Goal: Task Accomplishment & Management: Use online tool/utility

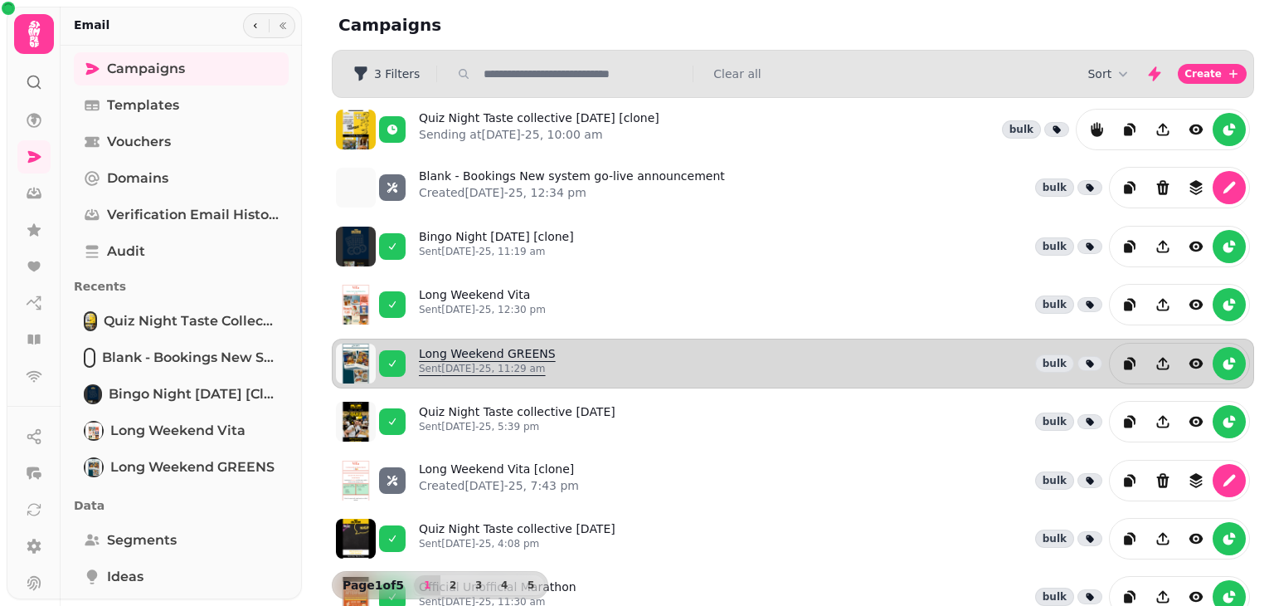
scroll to position [80, 0]
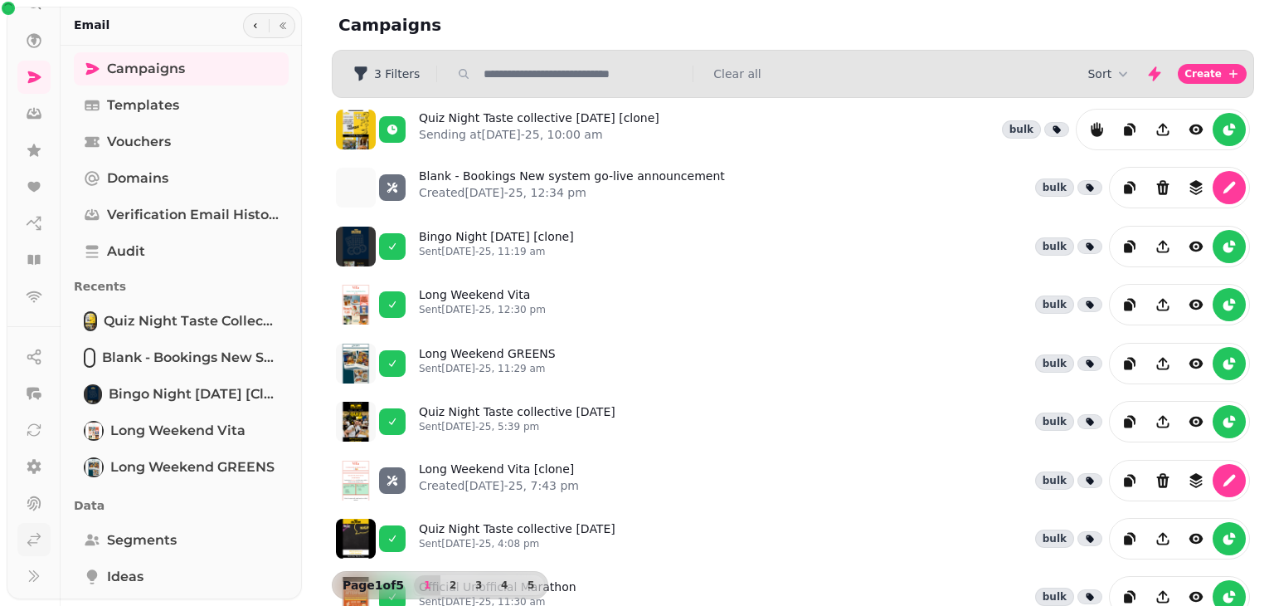
click at [26, 537] on icon at bounding box center [34, 539] width 17 height 17
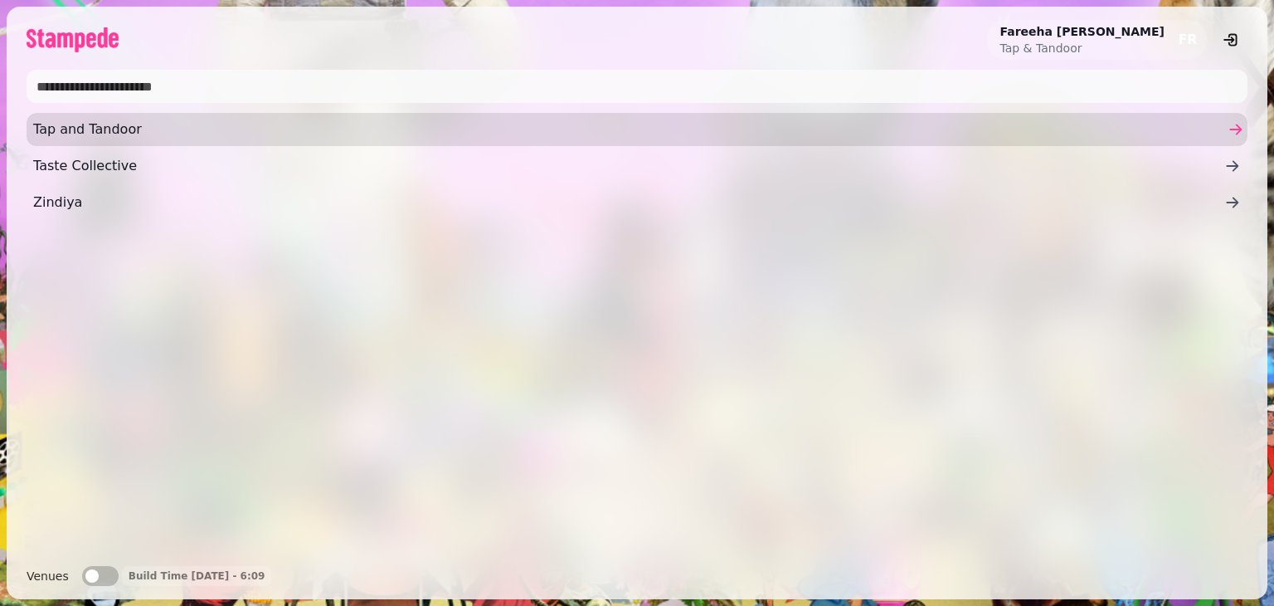
click at [85, 127] on span "Tap and Tandoor" at bounding box center [629, 129] width 1192 height 20
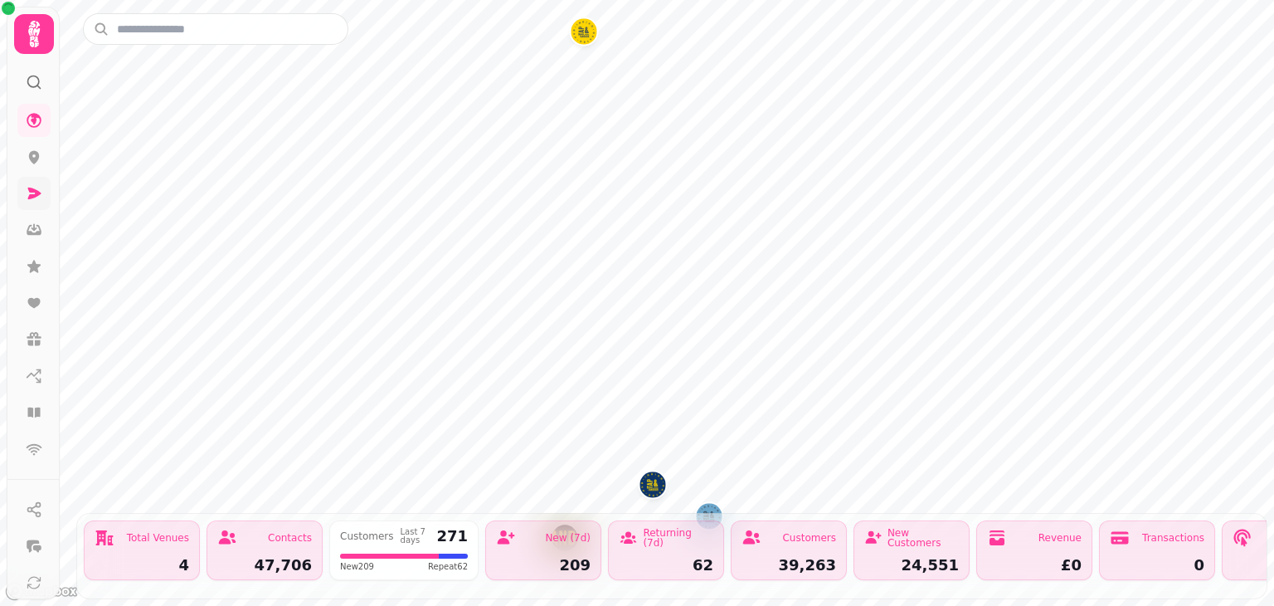
click at [27, 195] on icon at bounding box center [34, 193] width 17 height 17
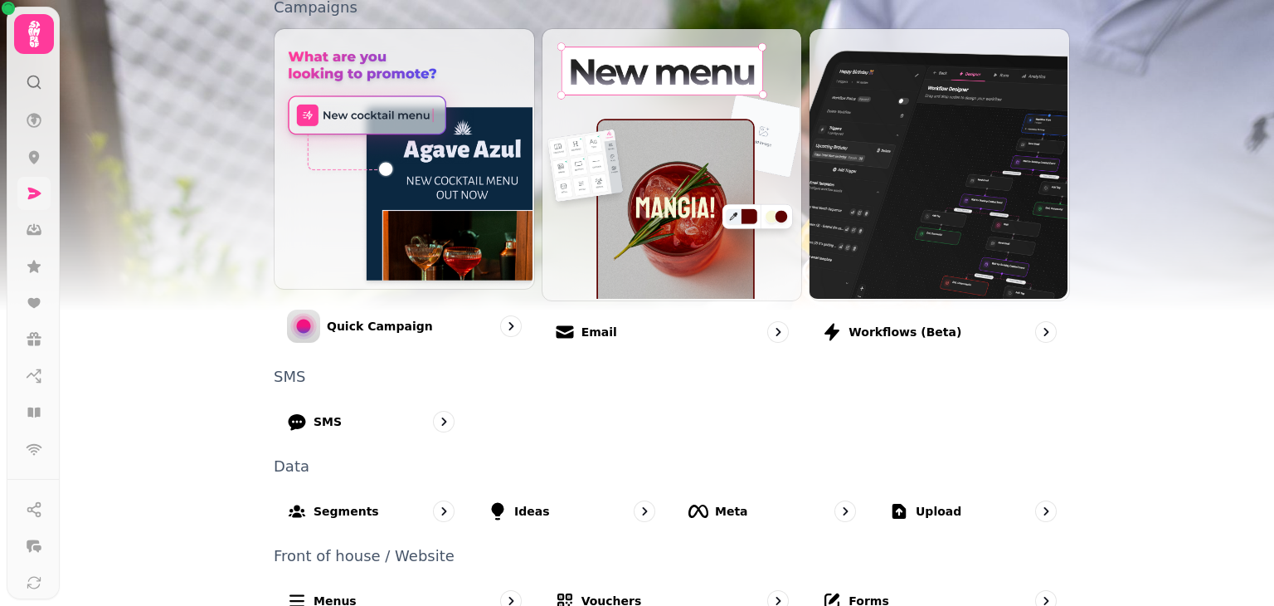
scroll to position [402, 0]
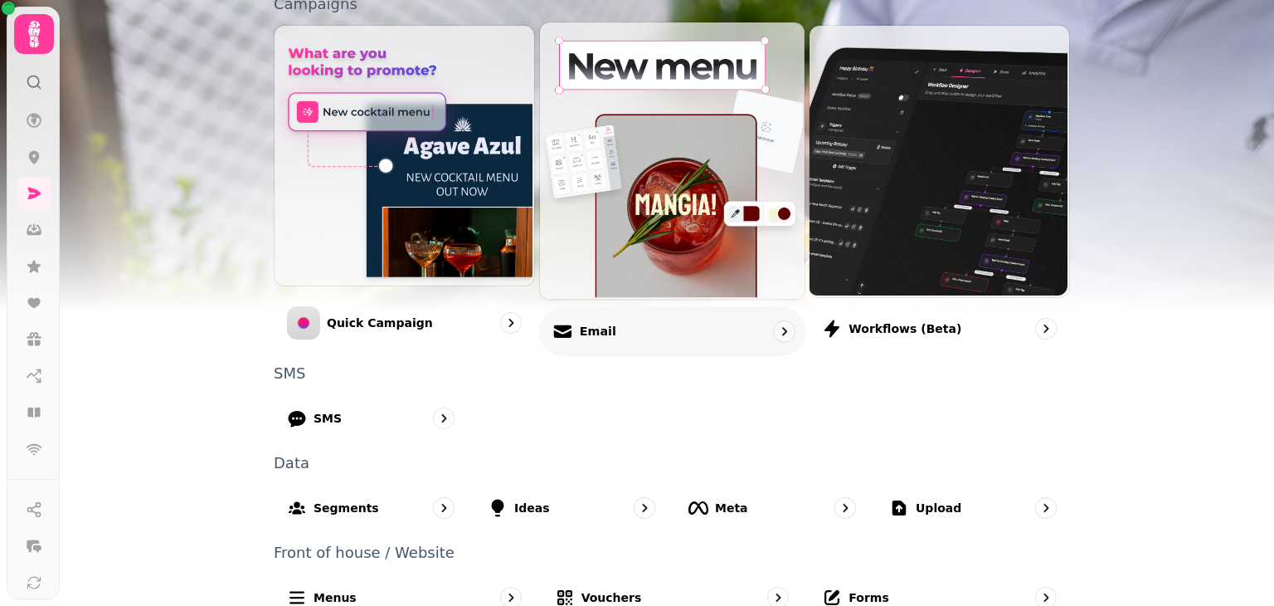
click at [611, 339] on div "Email" at bounding box center [672, 330] width 266 height 49
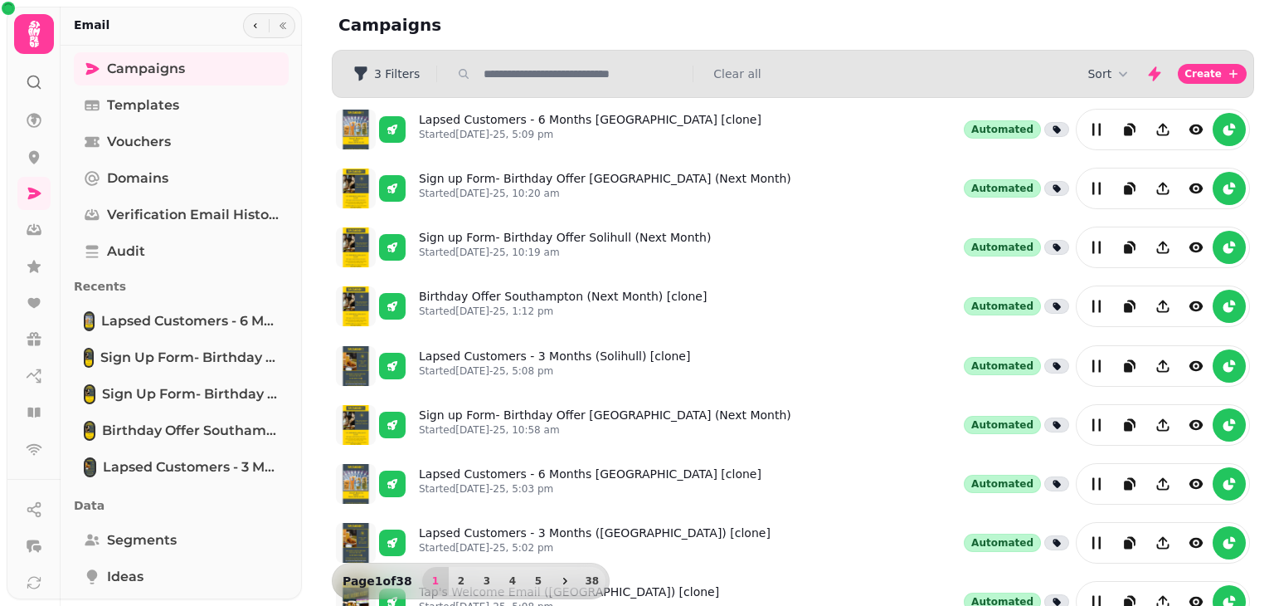
scroll to position [407, 0]
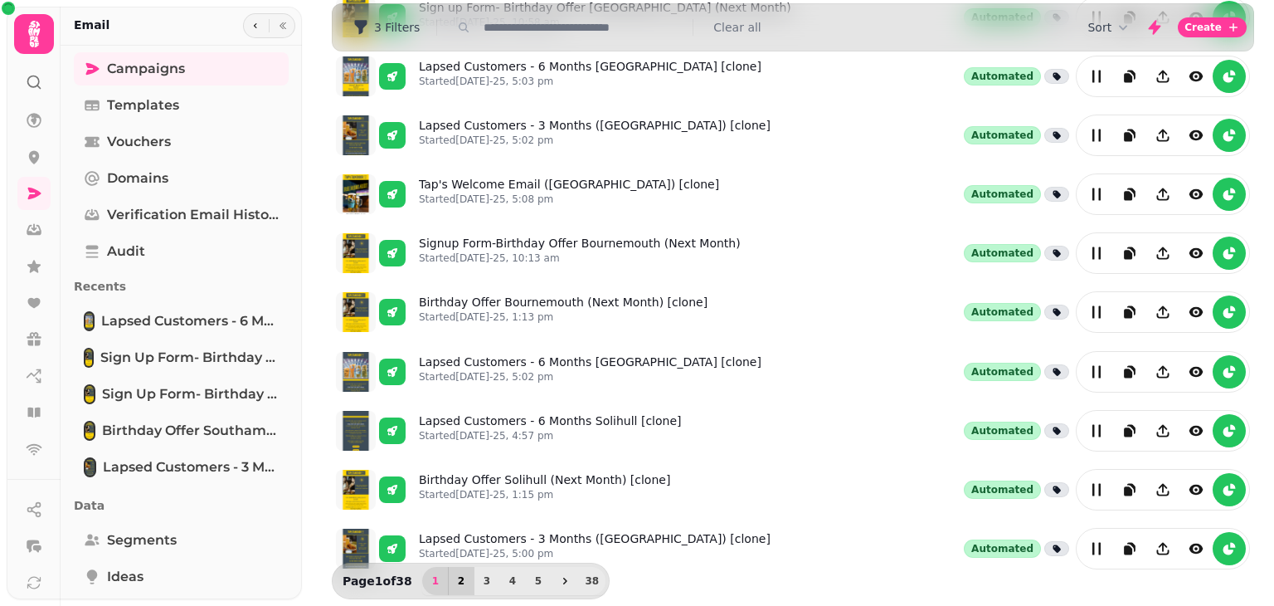
click at [458, 576] on span "2" at bounding box center [461, 581] width 13 height 10
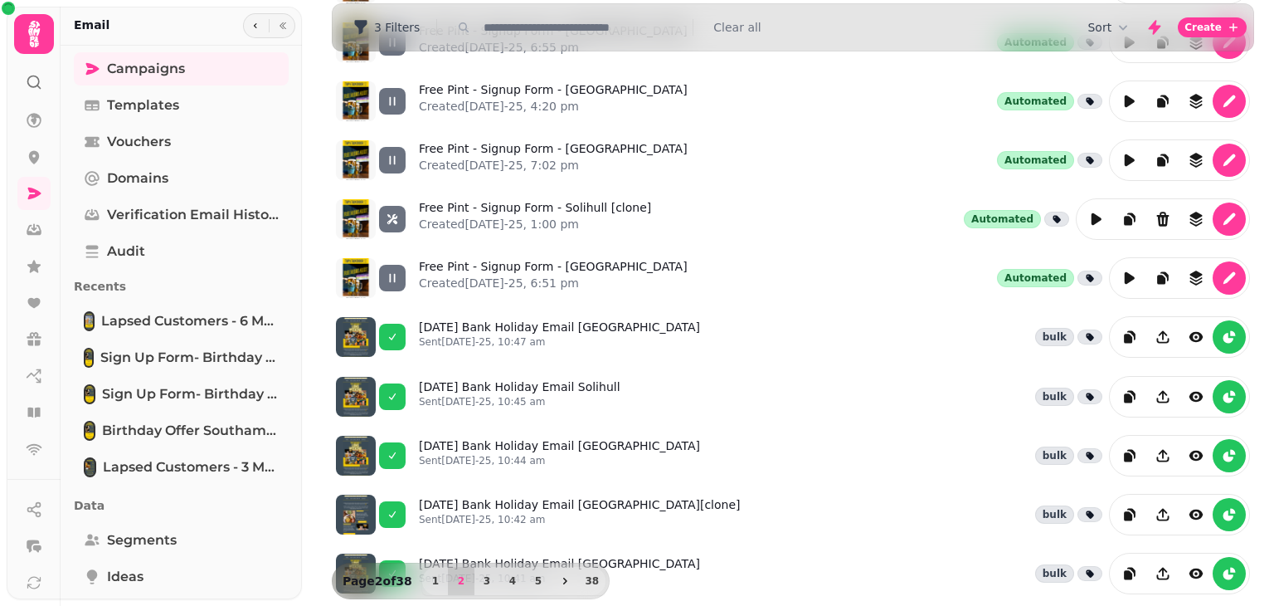
scroll to position [380, 0]
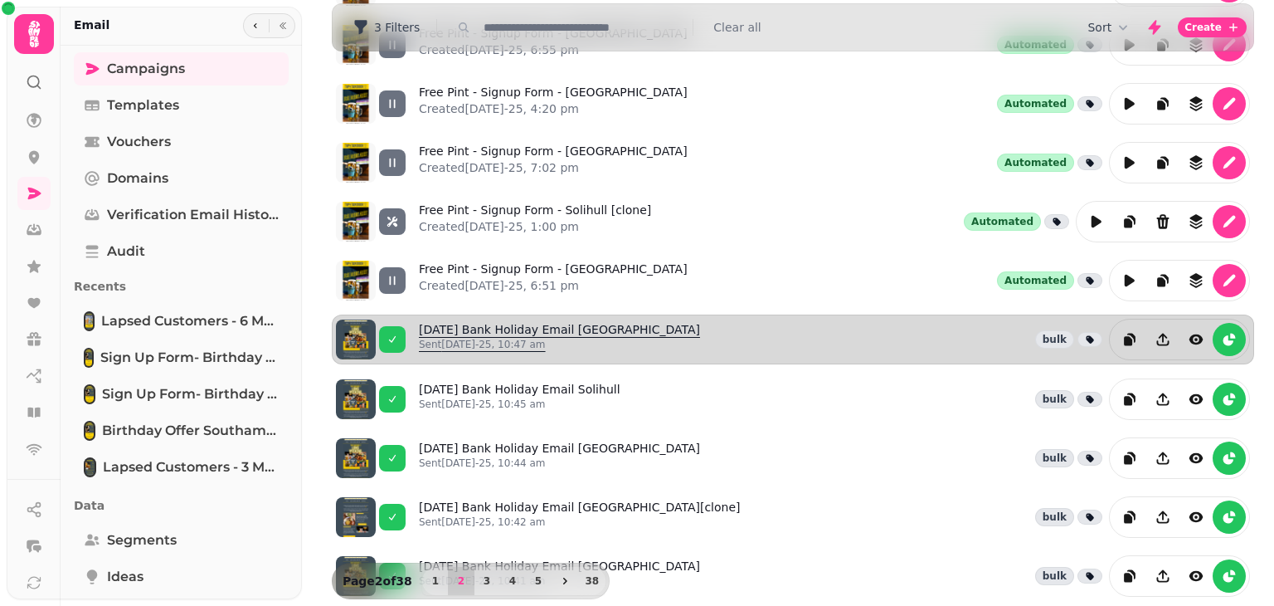
click at [617, 339] on p "Sent [DATE]-25, 10:47 am" at bounding box center [559, 344] width 281 height 13
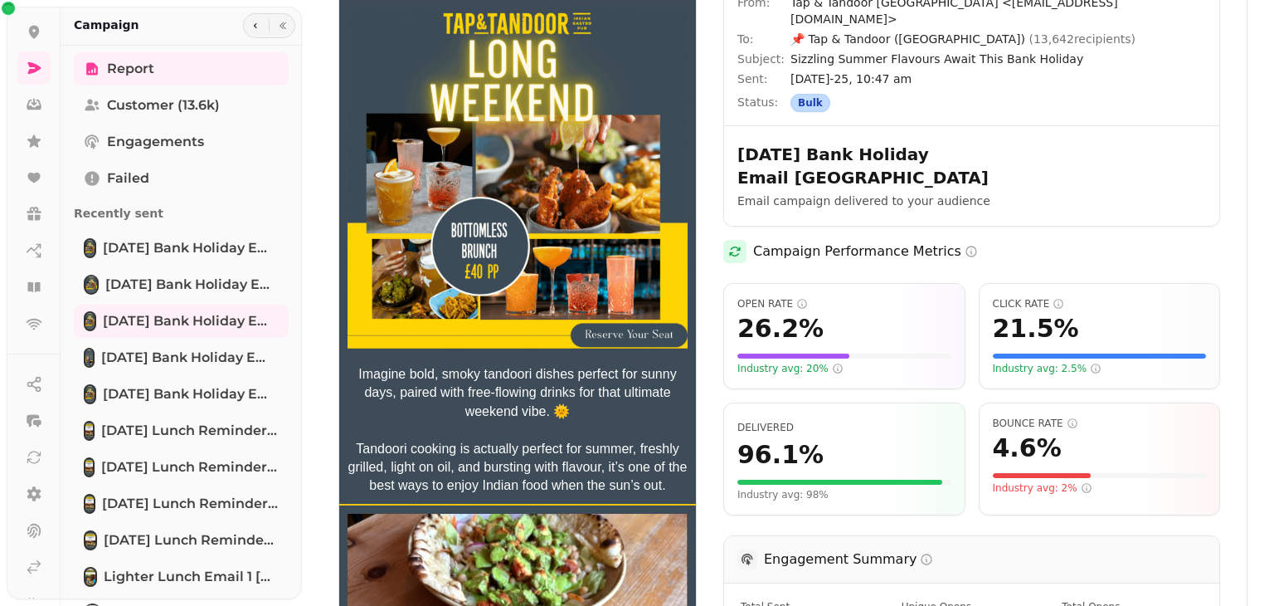
scroll to position [153, 0]
click at [23, 541] on link at bounding box center [33, 539] width 33 height 33
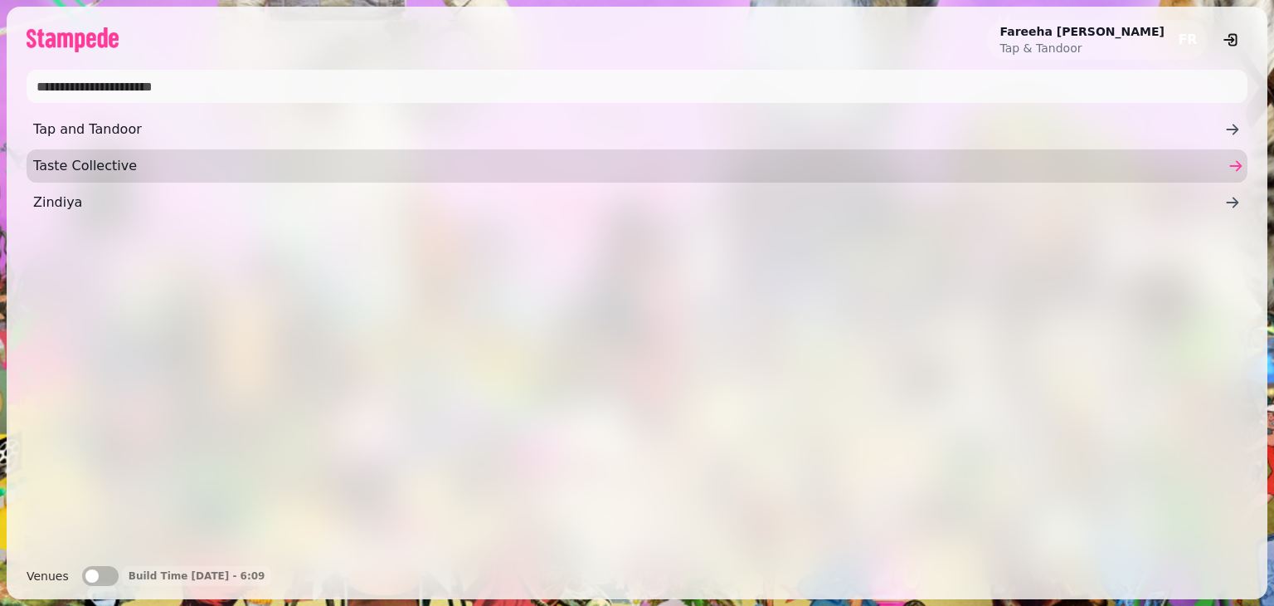
click at [70, 175] on span "Taste Collective" at bounding box center [629, 166] width 1192 height 20
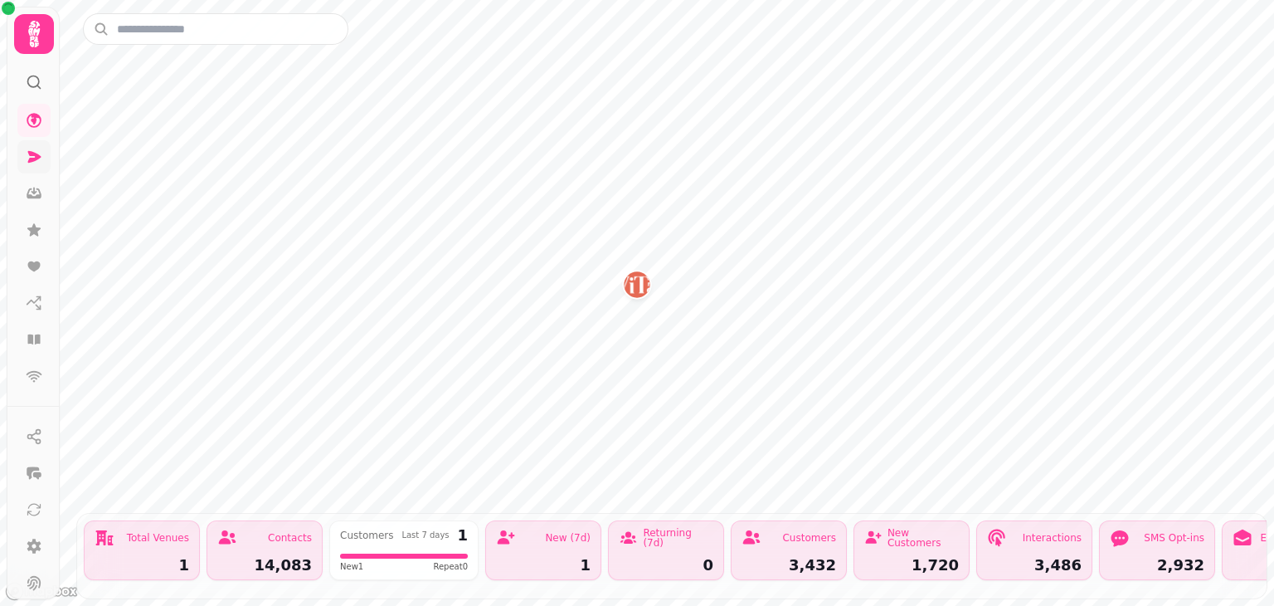
click at [28, 161] on icon at bounding box center [34, 157] width 13 height 12
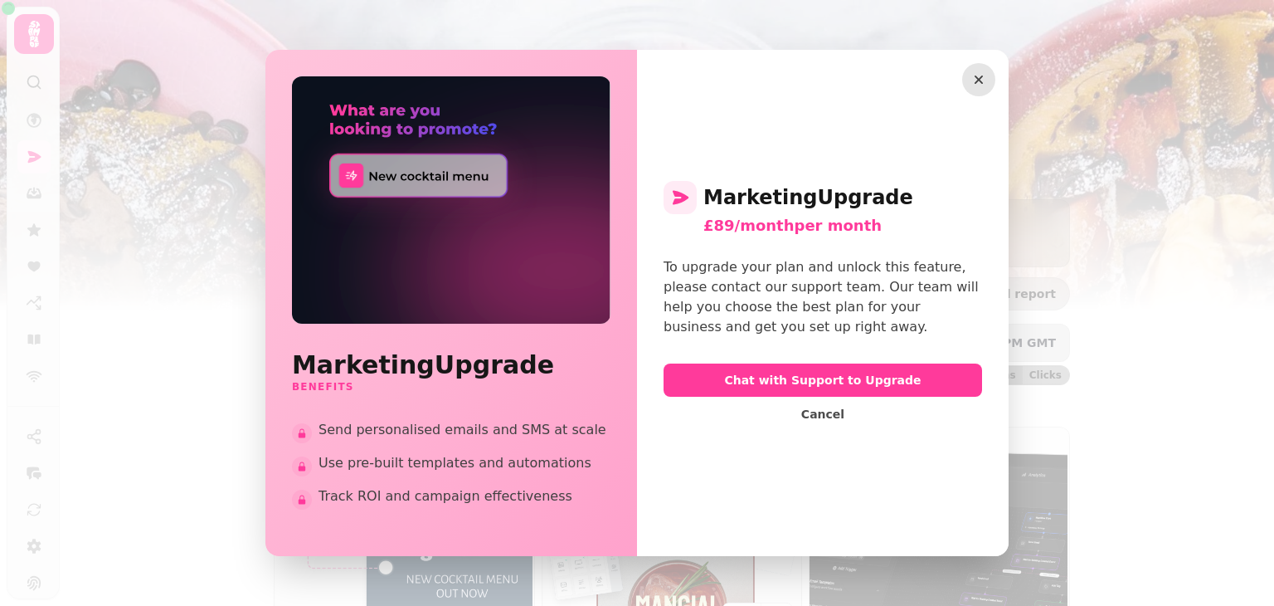
click at [982, 80] on icon "button" at bounding box center [979, 79] width 17 height 17
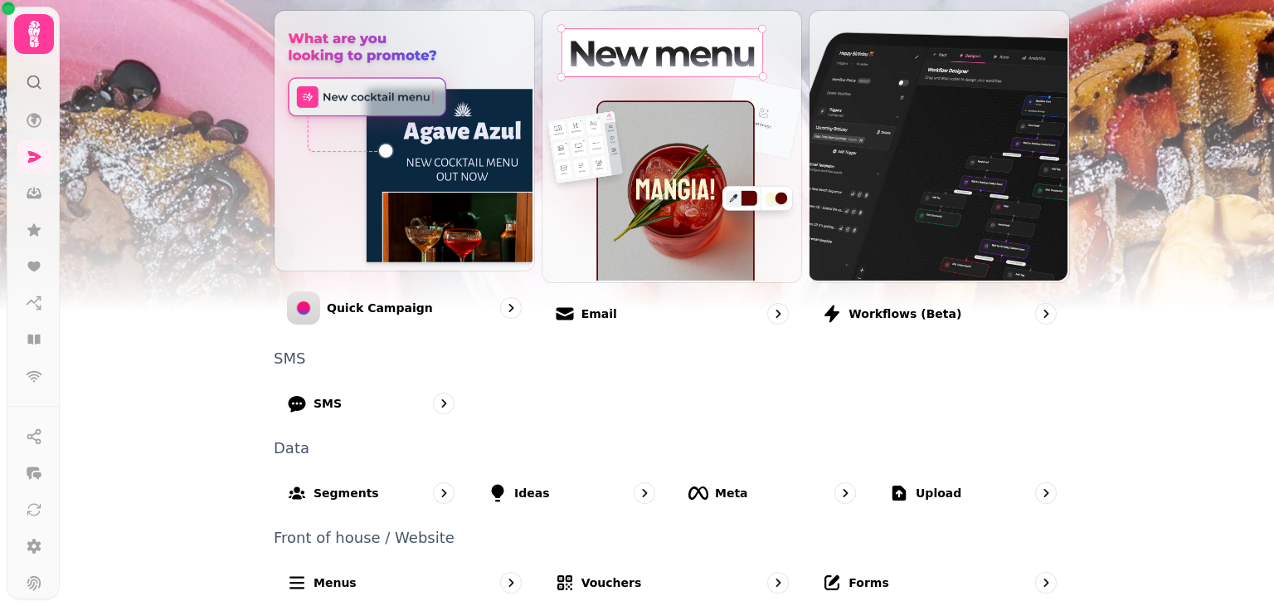
scroll to position [417, 0]
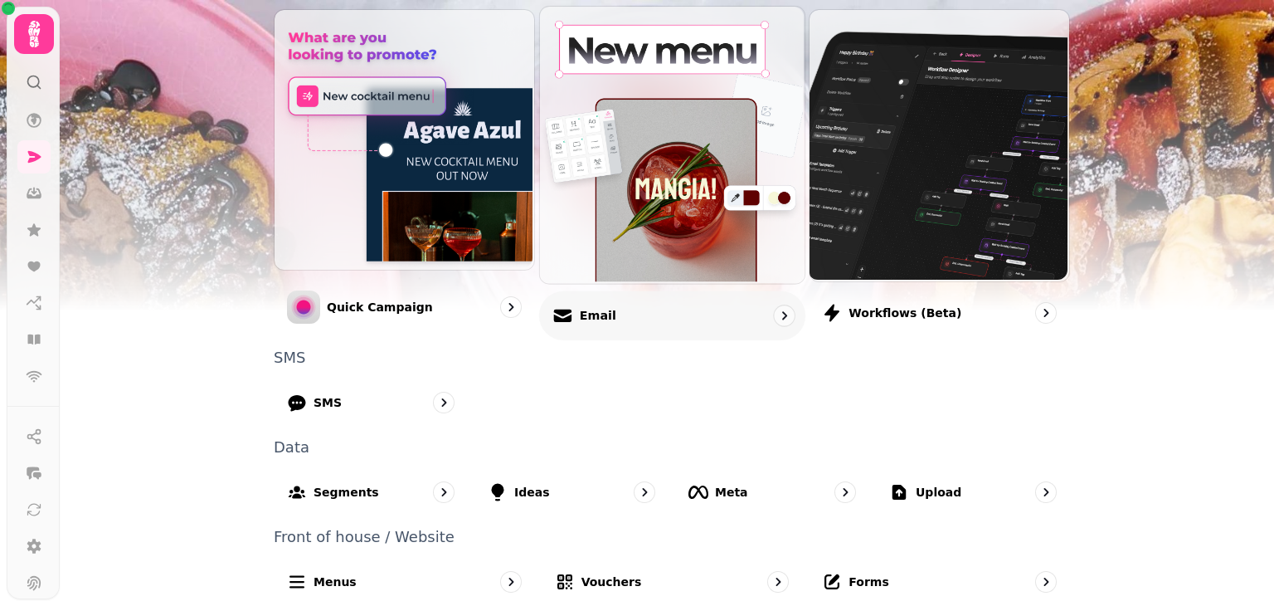
click at [666, 256] on img at bounding box center [670, 143] width 265 height 276
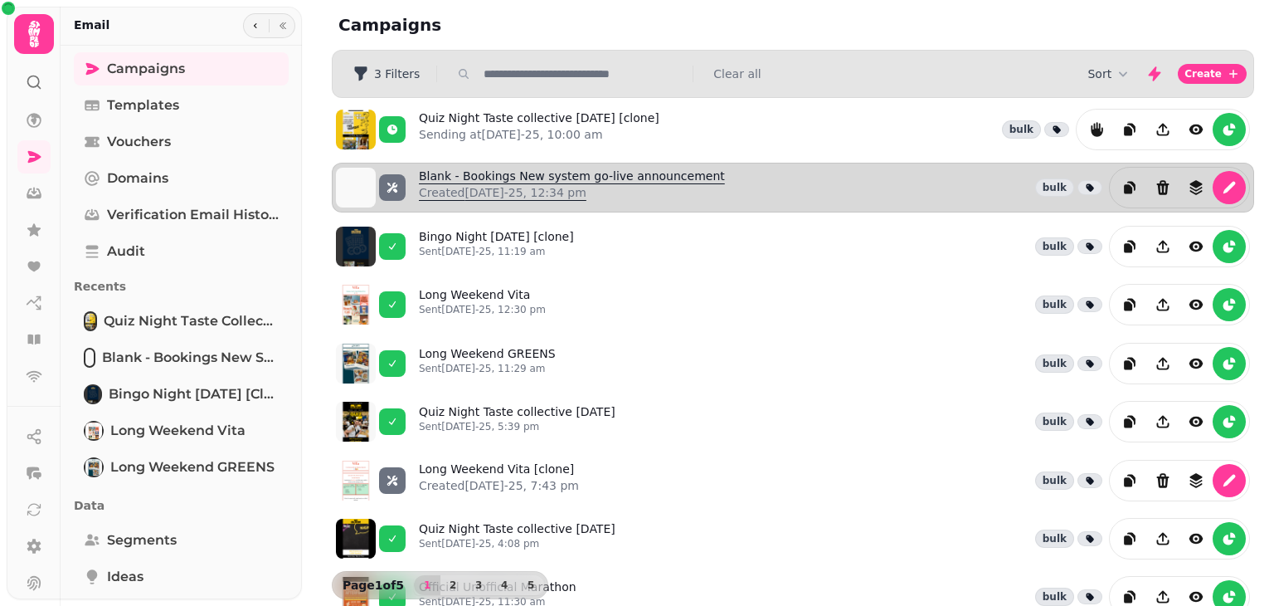
click at [420, 174] on link "Blank - Bookings New system go-live announcement Created [DATE]-25, 12:34 pm" at bounding box center [572, 188] width 306 height 40
select select "**********"
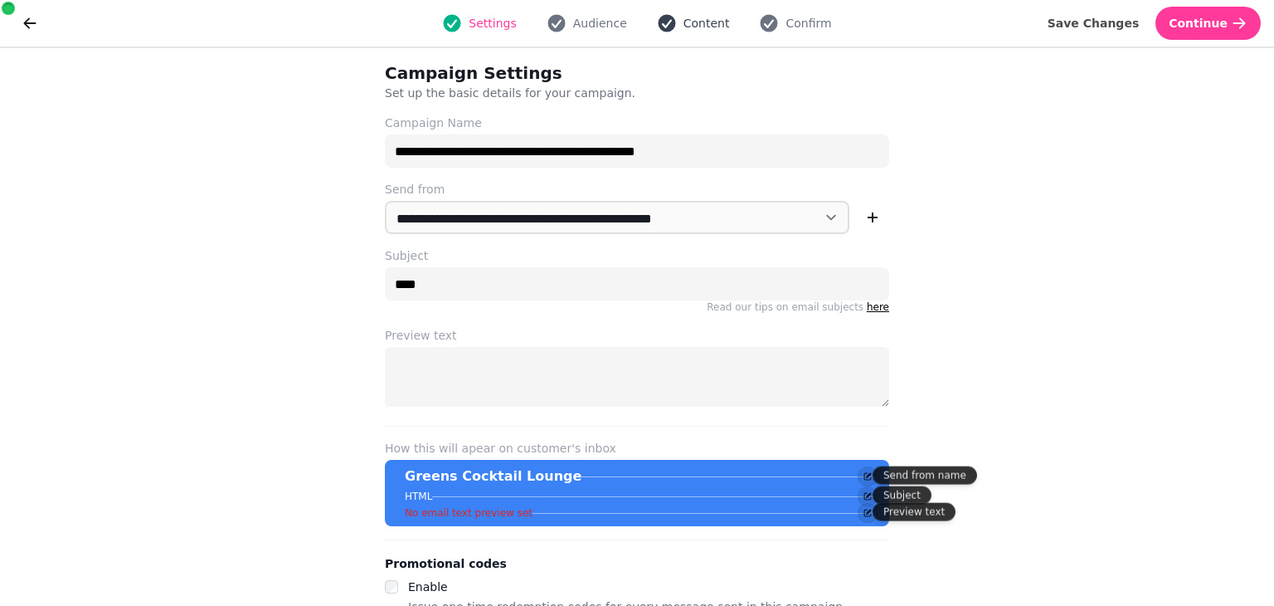
click at [687, 31] on span "Content" at bounding box center [707, 23] width 46 height 17
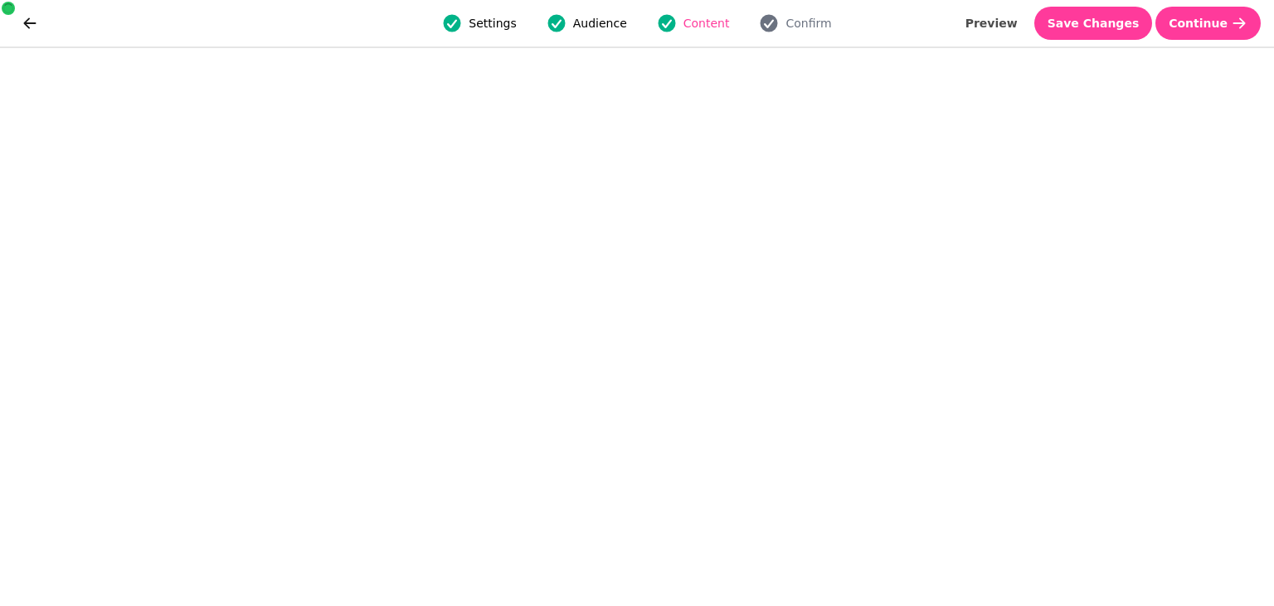
select select "**********"
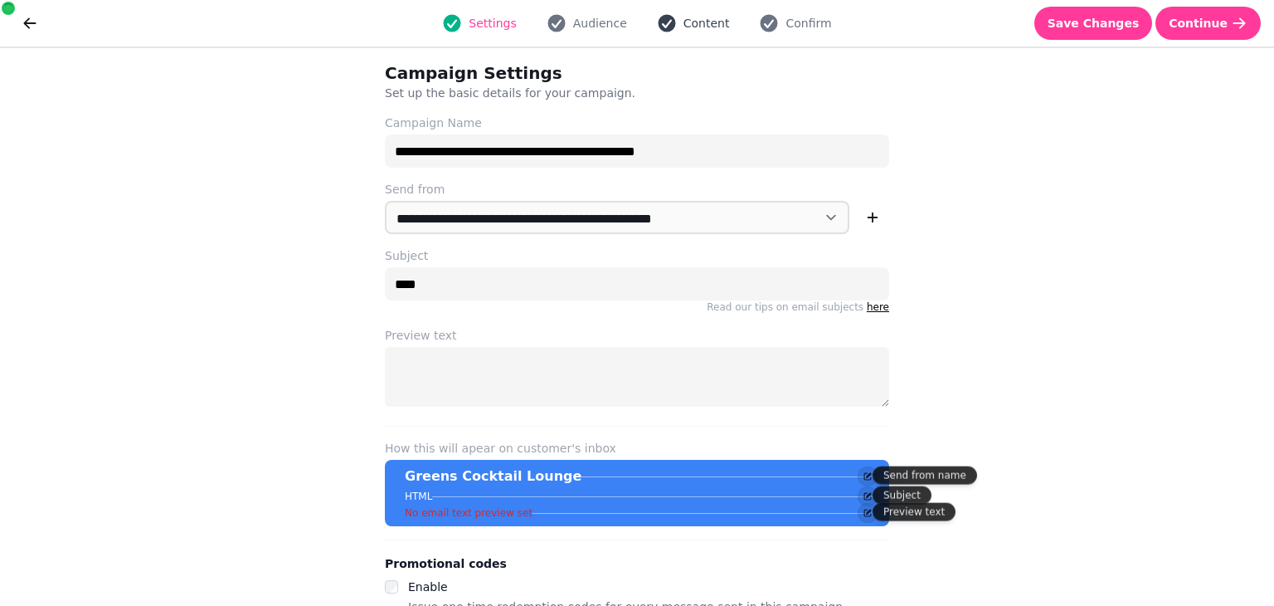
click at [699, 29] on span "Content" at bounding box center [707, 23] width 46 height 17
